Goal: Book appointment/travel/reservation

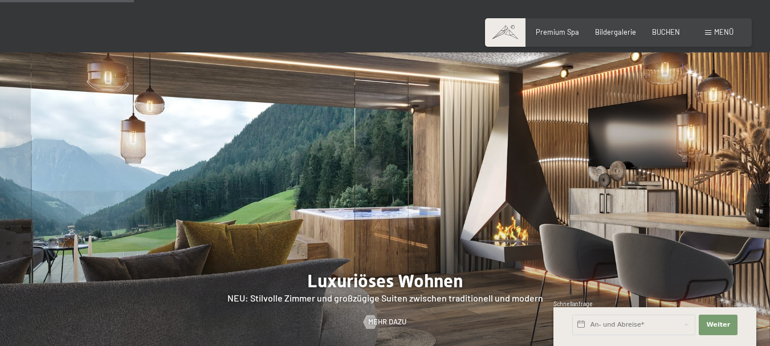
scroll to position [855, 0]
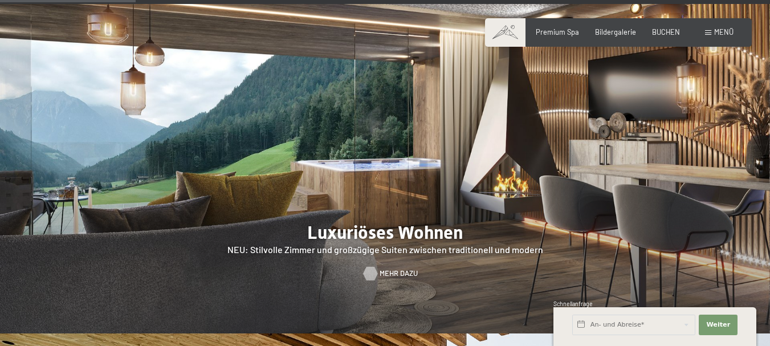
click at [391, 269] on span "Mehr dazu" at bounding box center [399, 274] width 38 height 10
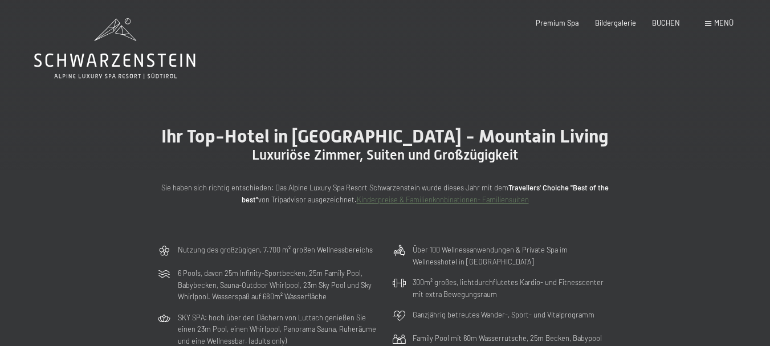
click at [714, 21] on span "Menü" at bounding box center [723, 22] width 19 height 9
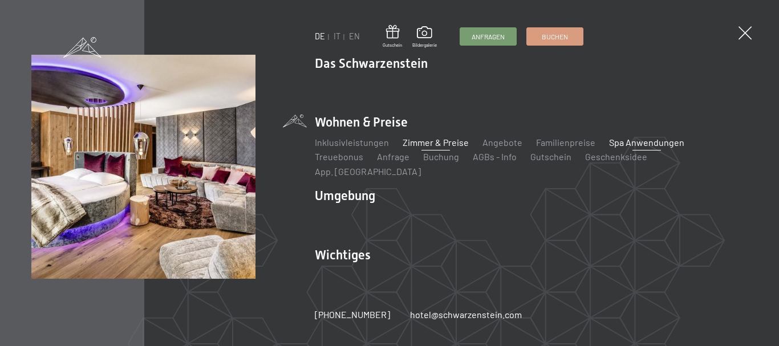
click at [619, 145] on link "Spa Anwendungen" at bounding box center [646, 142] width 75 height 11
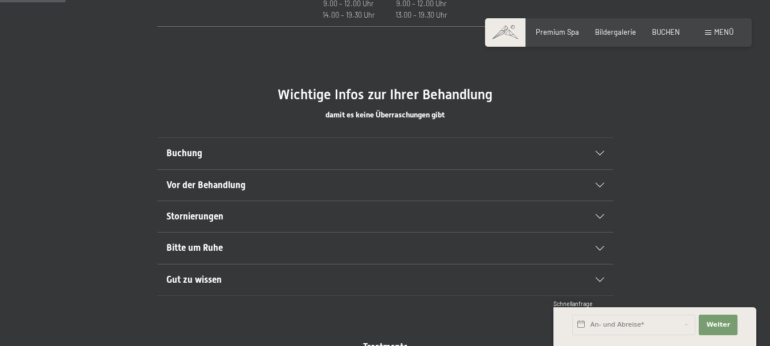
scroll to position [627, 0]
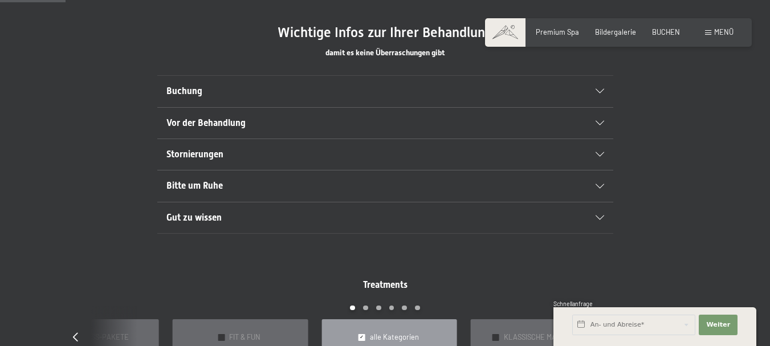
click at [529, 102] on div "Buchung" at bounding box center [385, 91] width 438 height 31
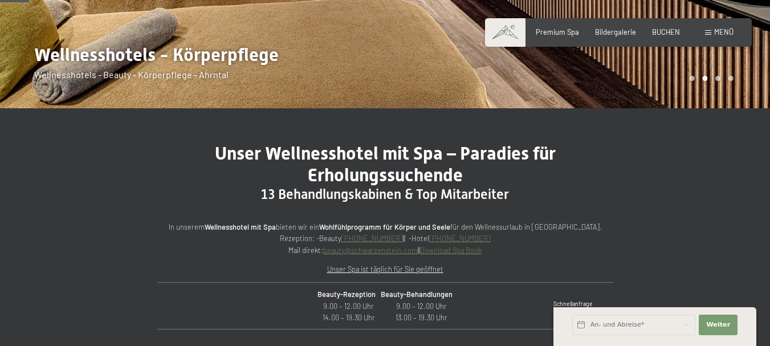
scroll to position [285, 0]
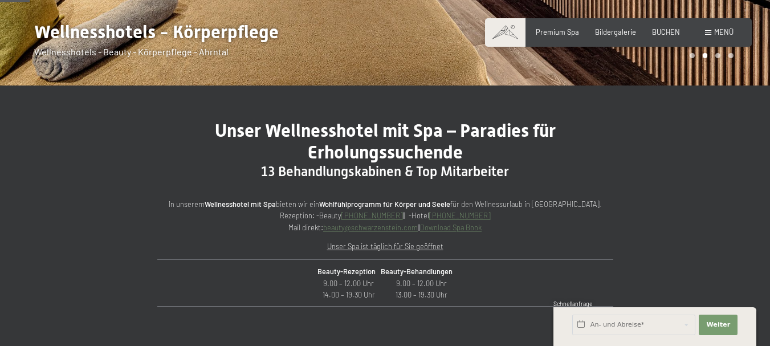
click at [505, 233] on p "In unserem Wellnesshotel mit Spa bieten wir ein Wohlfühlprogramm für Körper und…" at bounding box center [385, 215] width 456 height 35
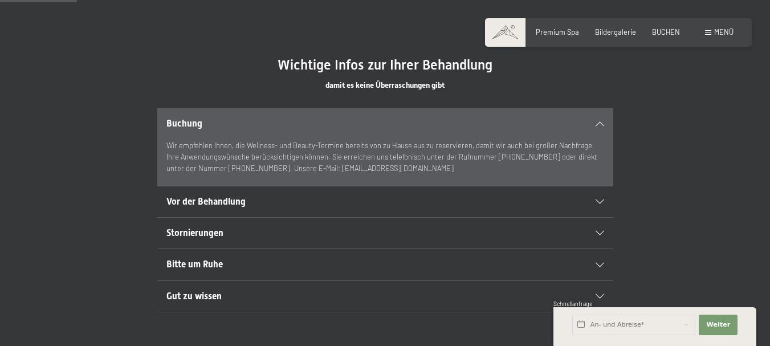
scroll to position [741, 0]
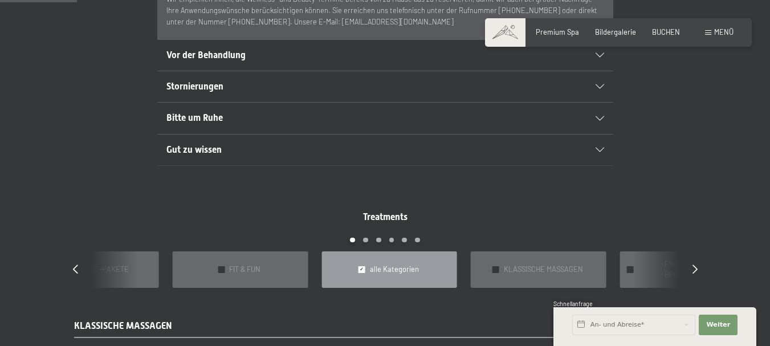
click at [253, 53] on h2 "Vor der Behandlung" at bounding box center [363, 55] width 394 height 13
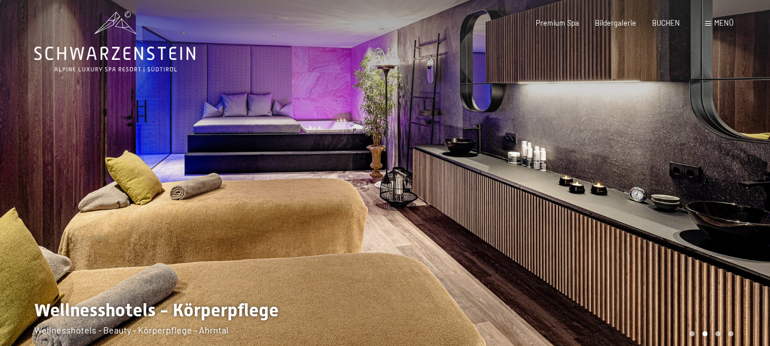
scroll to position [0, 0]
